Goal: Task Accomplishment & Management: Manage account settings

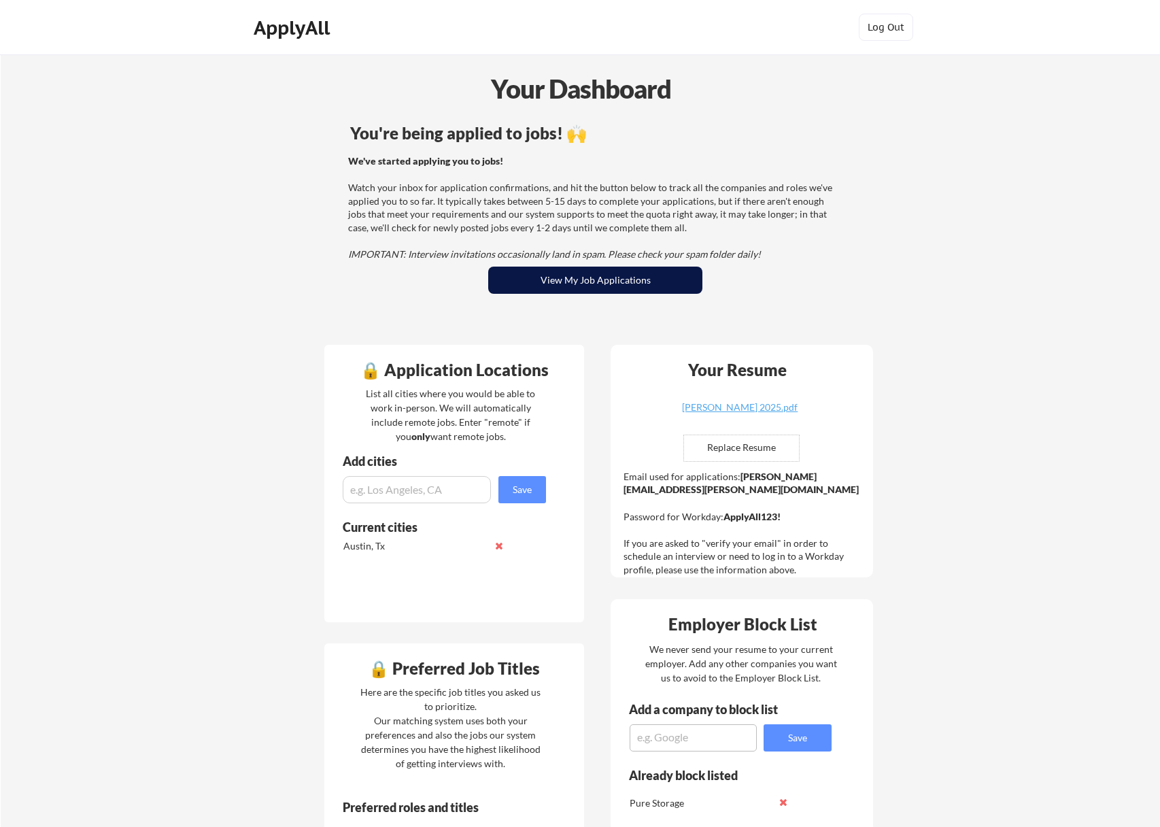
click at [539, 272] on button "View My Job Applications" at bounding box center [595, 280] width 214 height 27
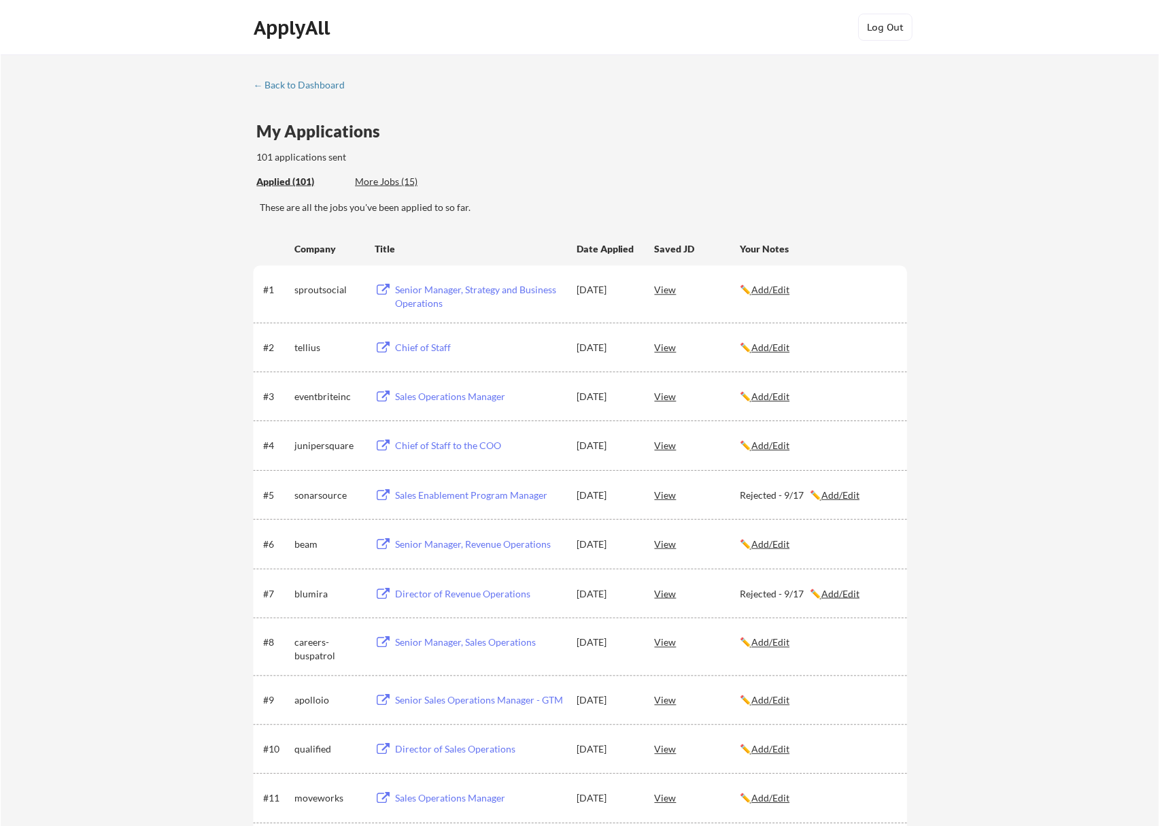
scroll to position [3210, 0]
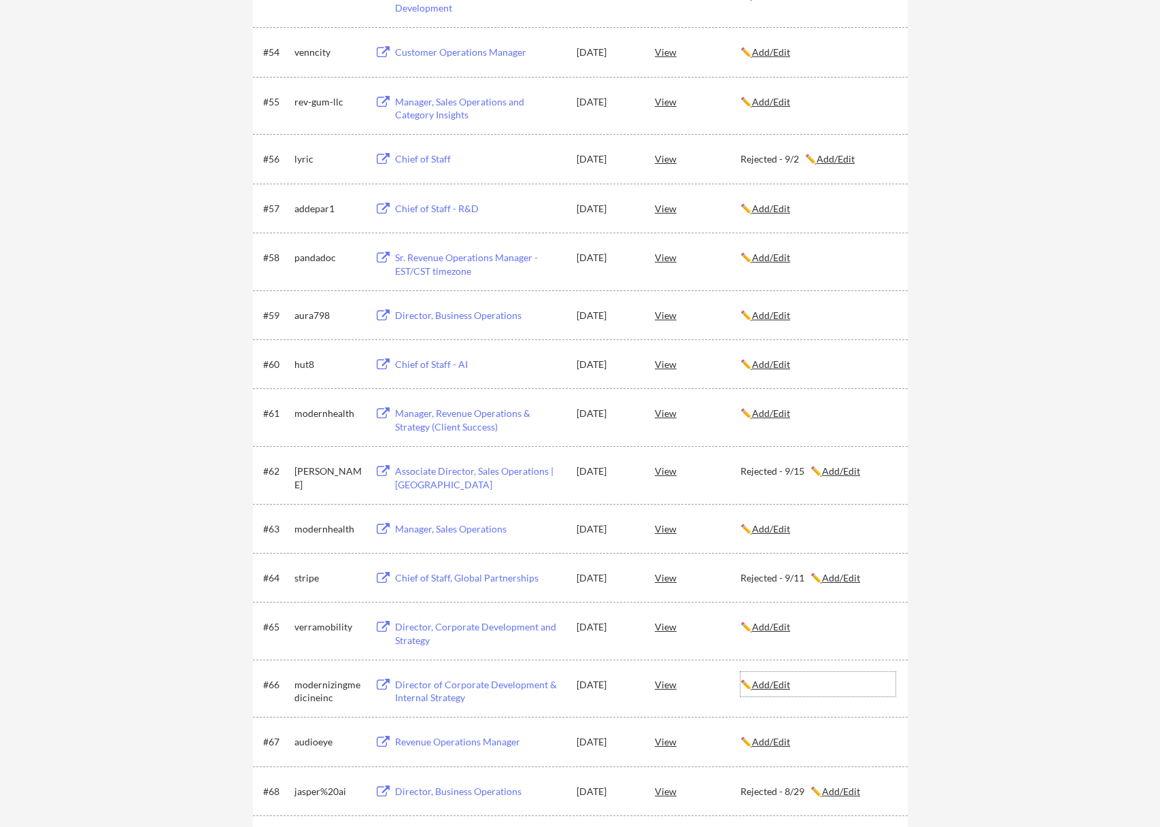
click at [778, 685] on u "Add/Edit" at bounding box center [771, 685] width 38 height 12
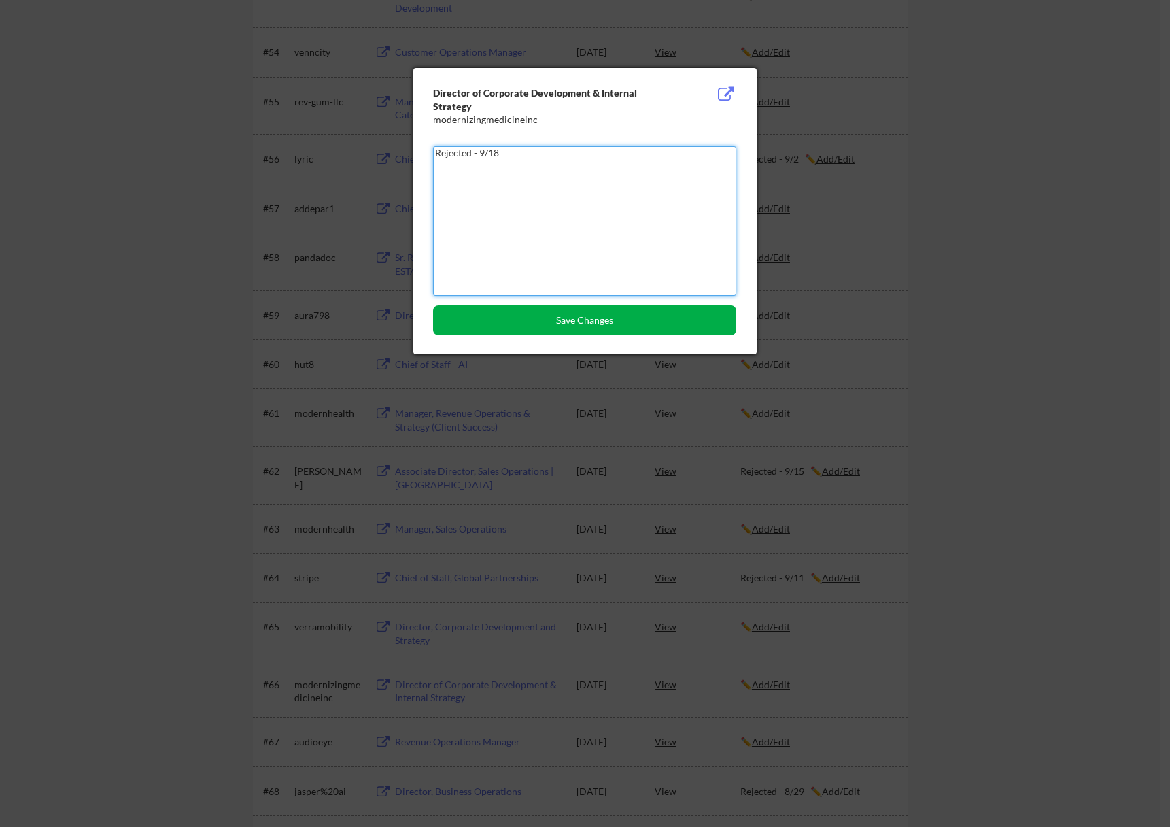
type textarea "Rejected - 9/18"
click at [575, 312] on button "Save Changes" at bounding box center [584, 320] width 303 height 30
